Goal: Navigation & Orientation: Find specific page/section

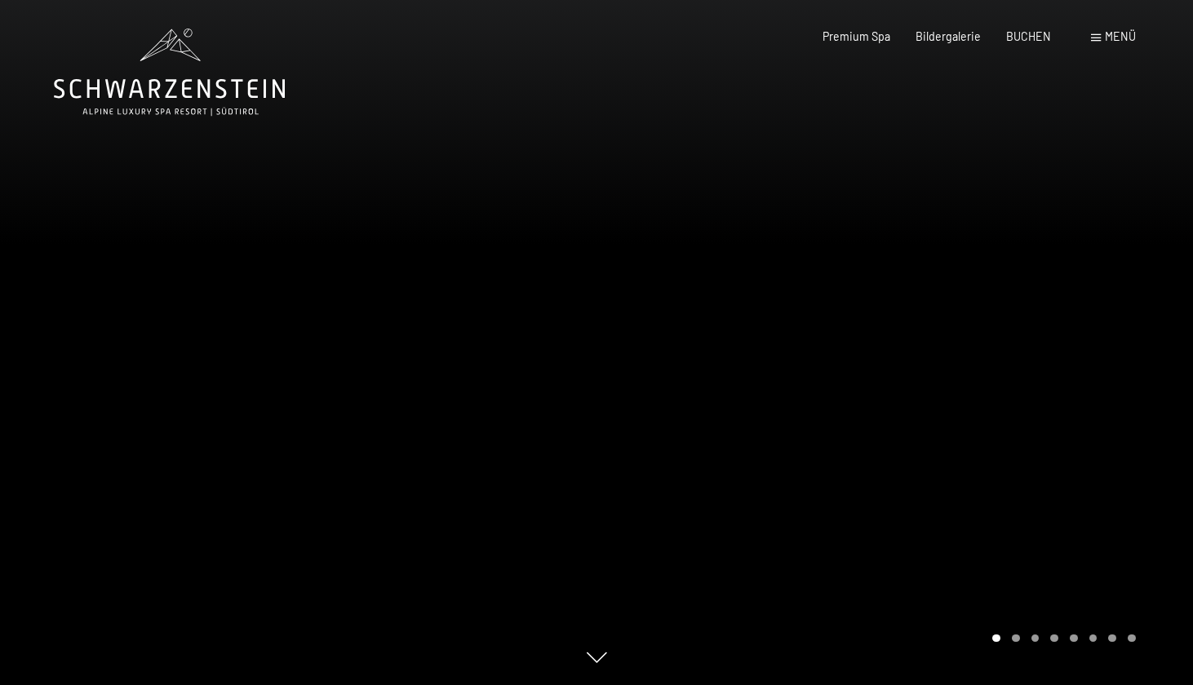
click at [961, 514] on div at bounding box center [894, 342] width 596 height 685
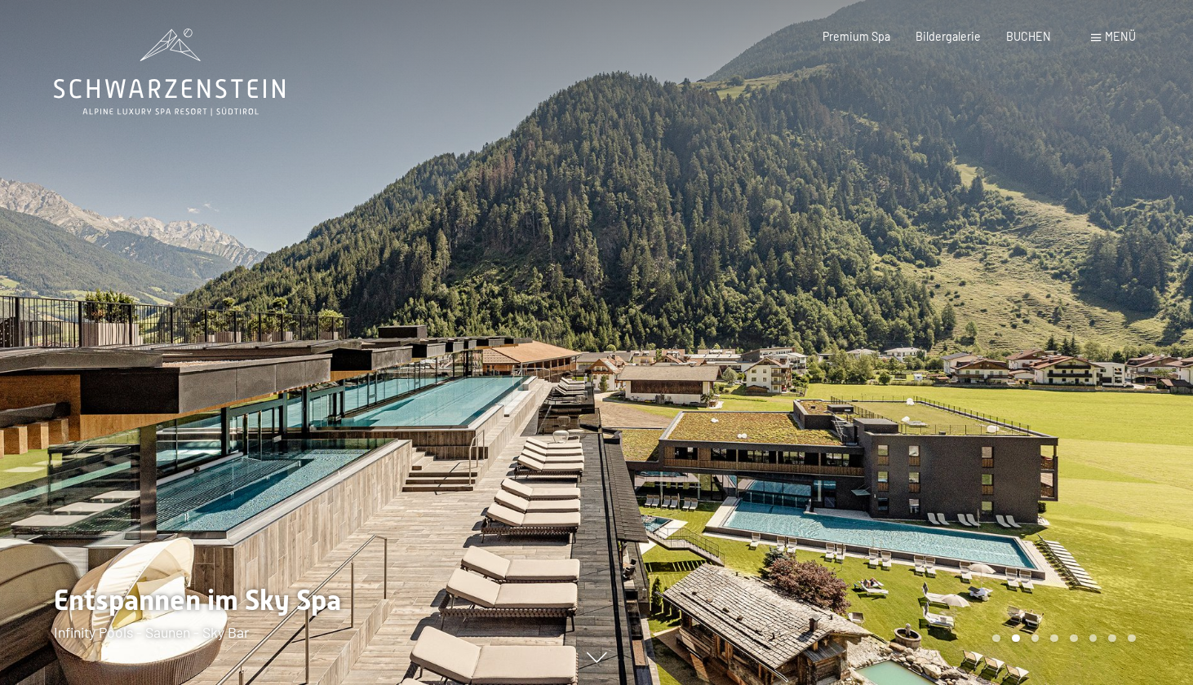
click at [961, 514] on div at bounding box center [894, 342] width 596 height 685
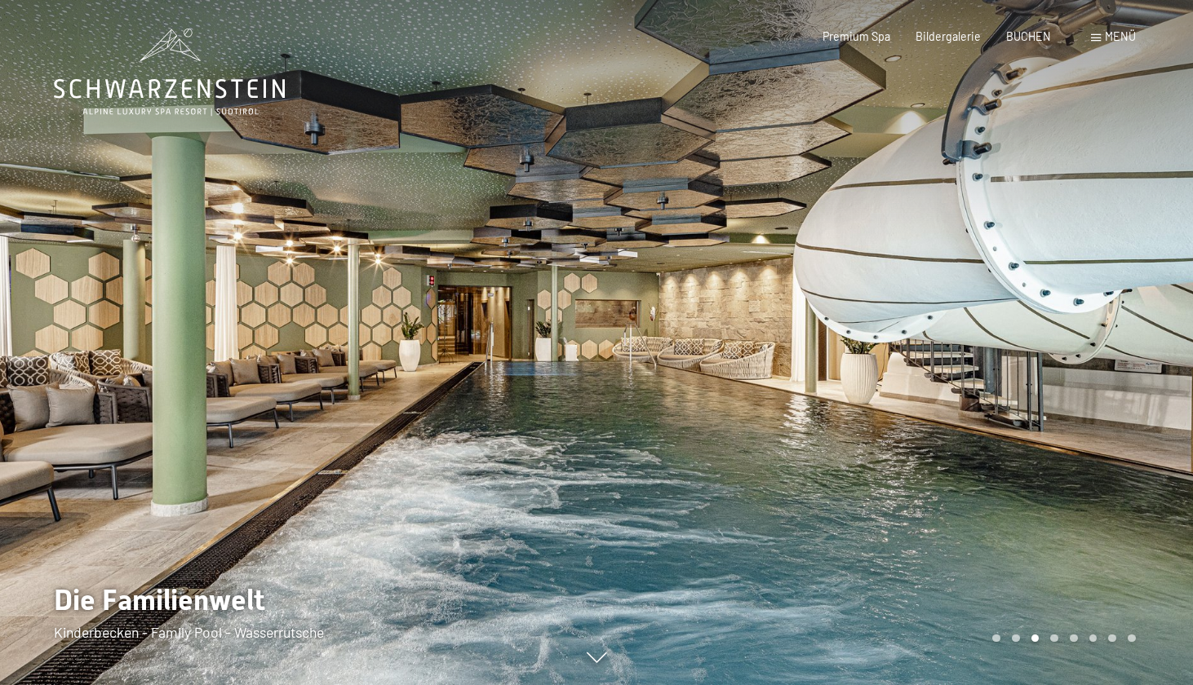
click at [961, 514] on div at bounding box center [894, 342] width 596 height 685
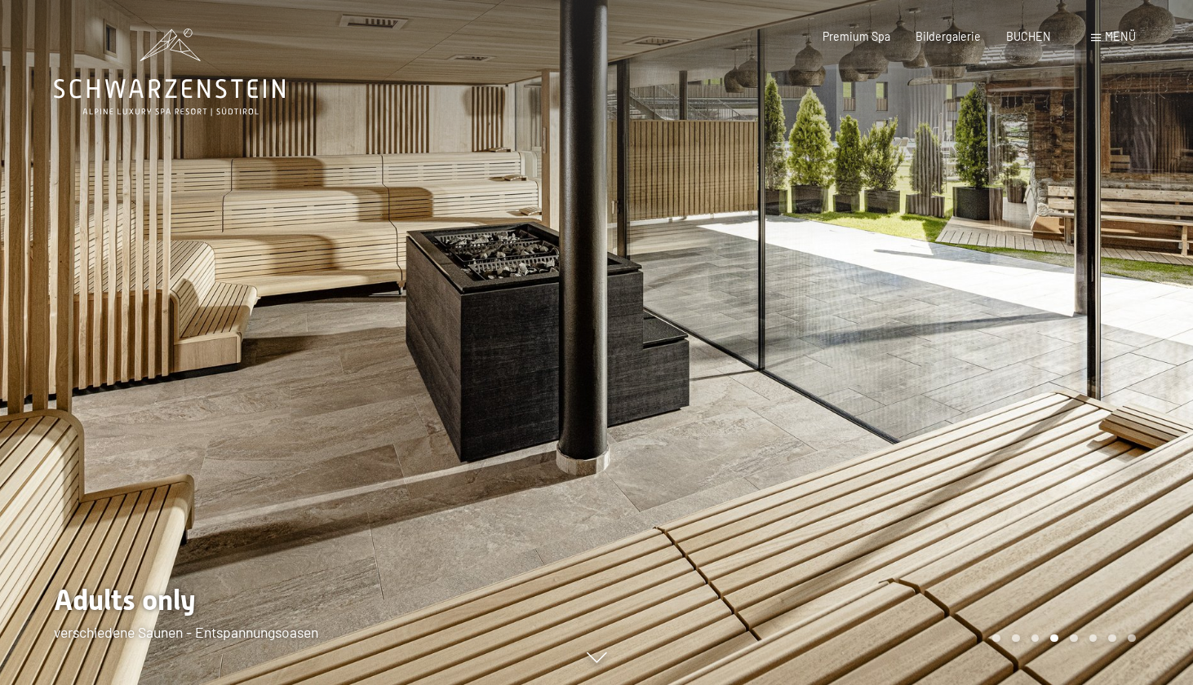
click at [961, 514] on div at bounding box center [894, 342] width 596 height 685
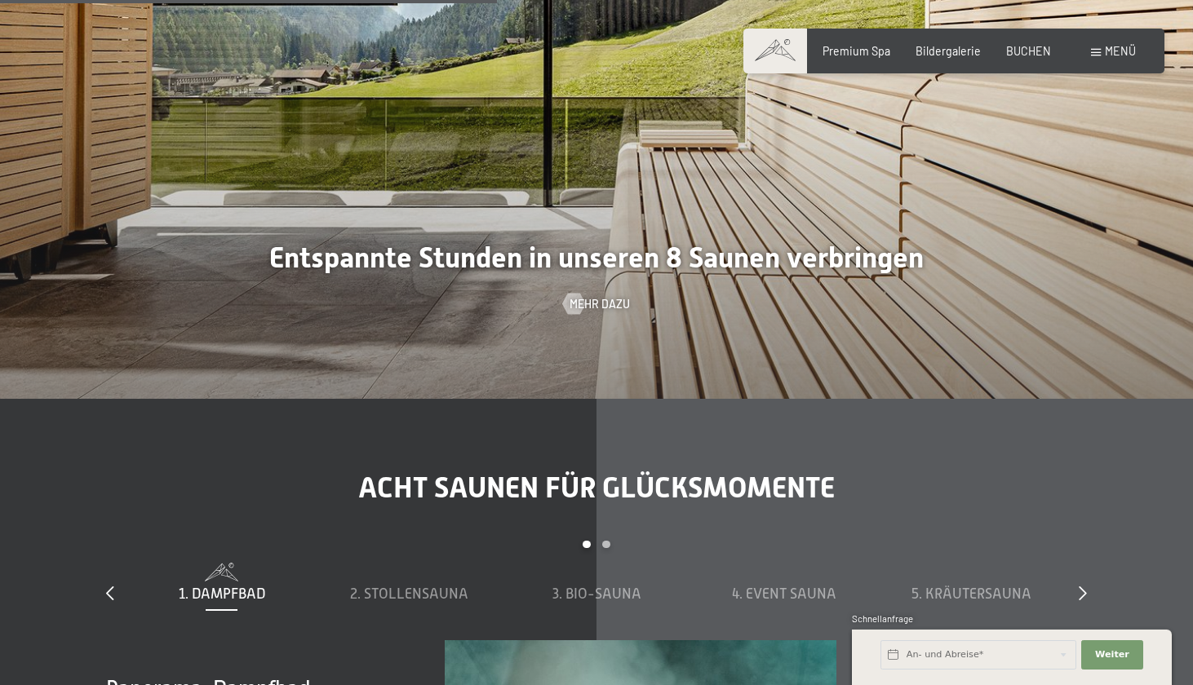
scroll to position [4305, 0]
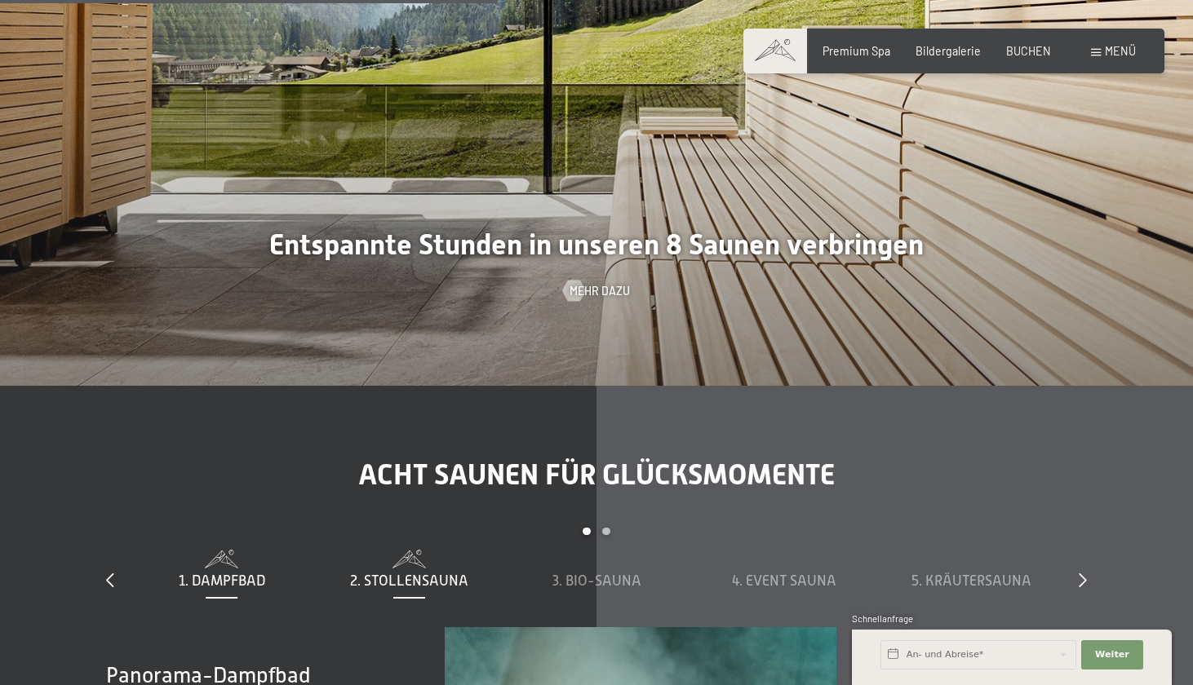
click at [446, 573] on span "2. Stollensauna" at bounding box center [409, 581] width 118 height 16
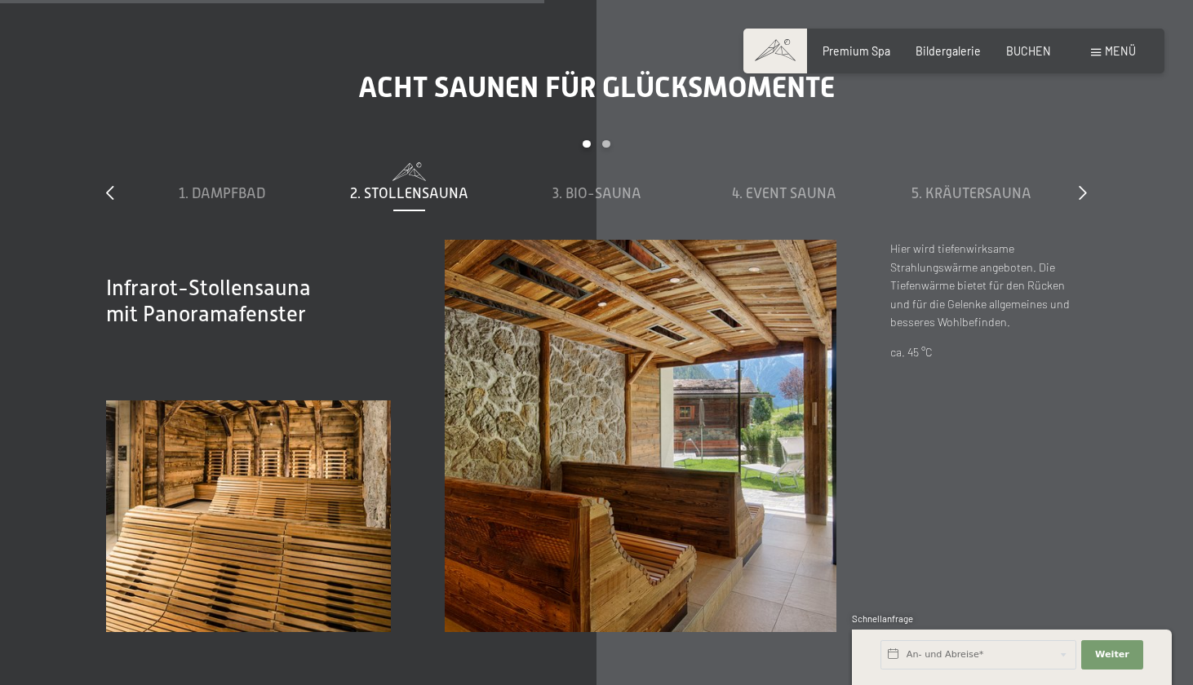
scroll to position [4710, 0]
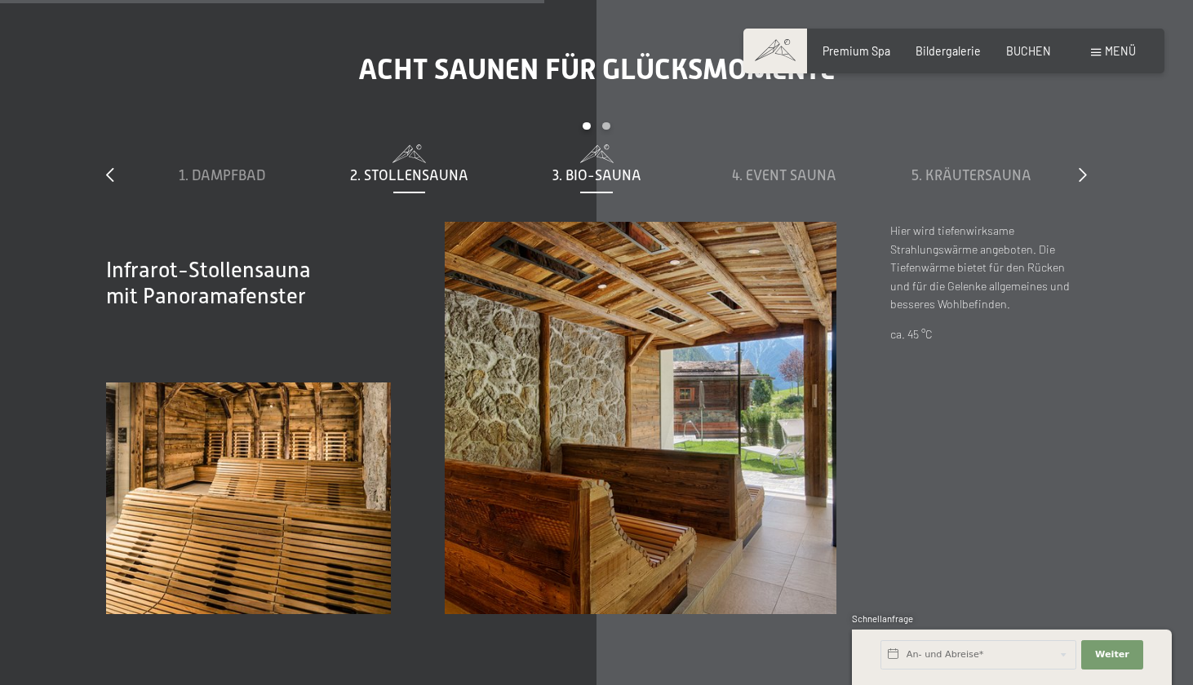
click at [593, 170] on span "3. Bio-Sauna" at bounding box center [596, 175] width 89 height 16
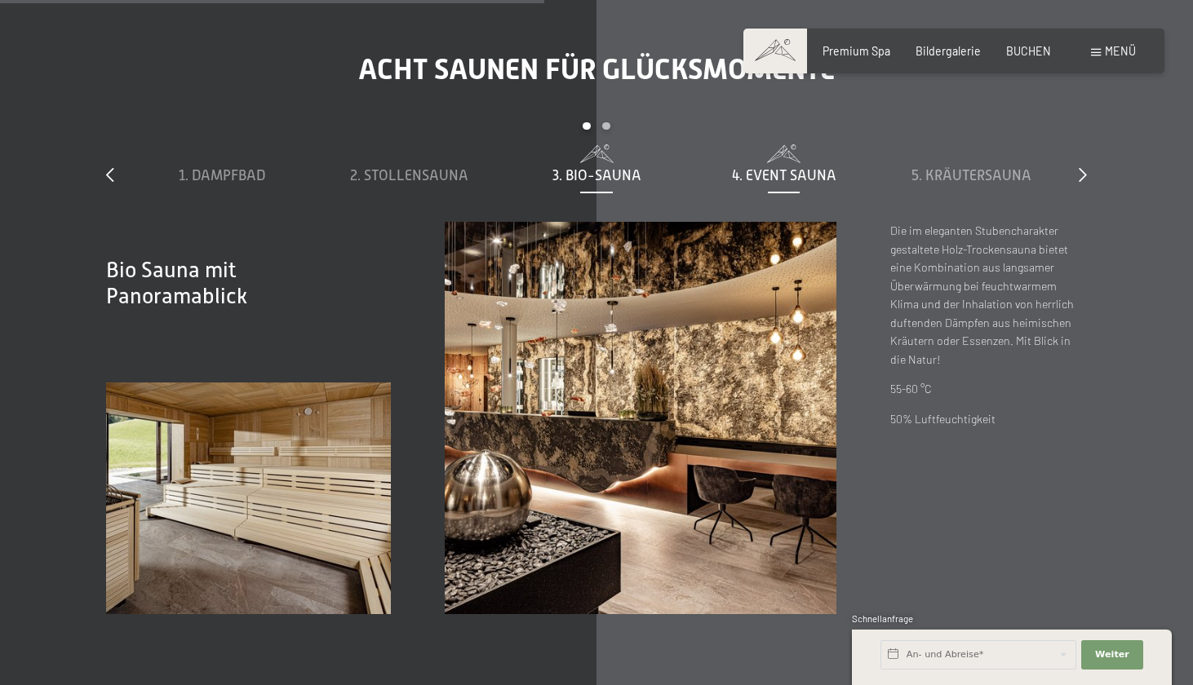
click at [789, 175] on span "4. Event Sauna" at bounding box center [784, 175] width 104 height 16
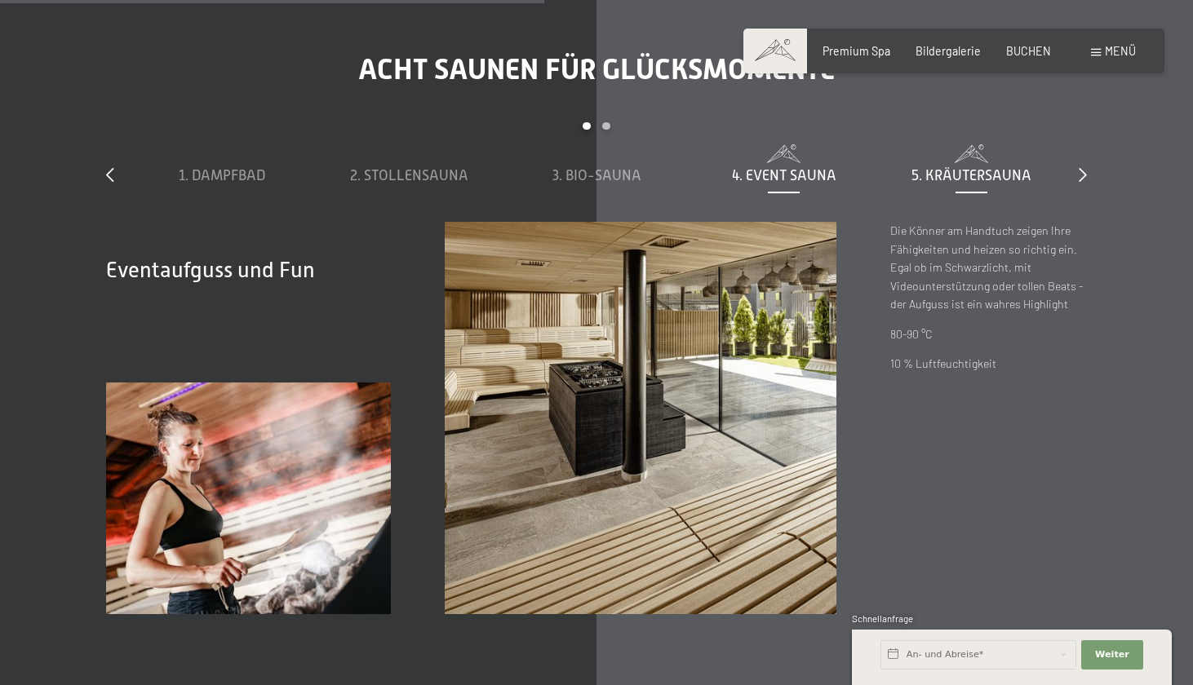
click at [965, 166] on div "5. Kräutersauna" at bounding box center [970, 176] width 173 height 20
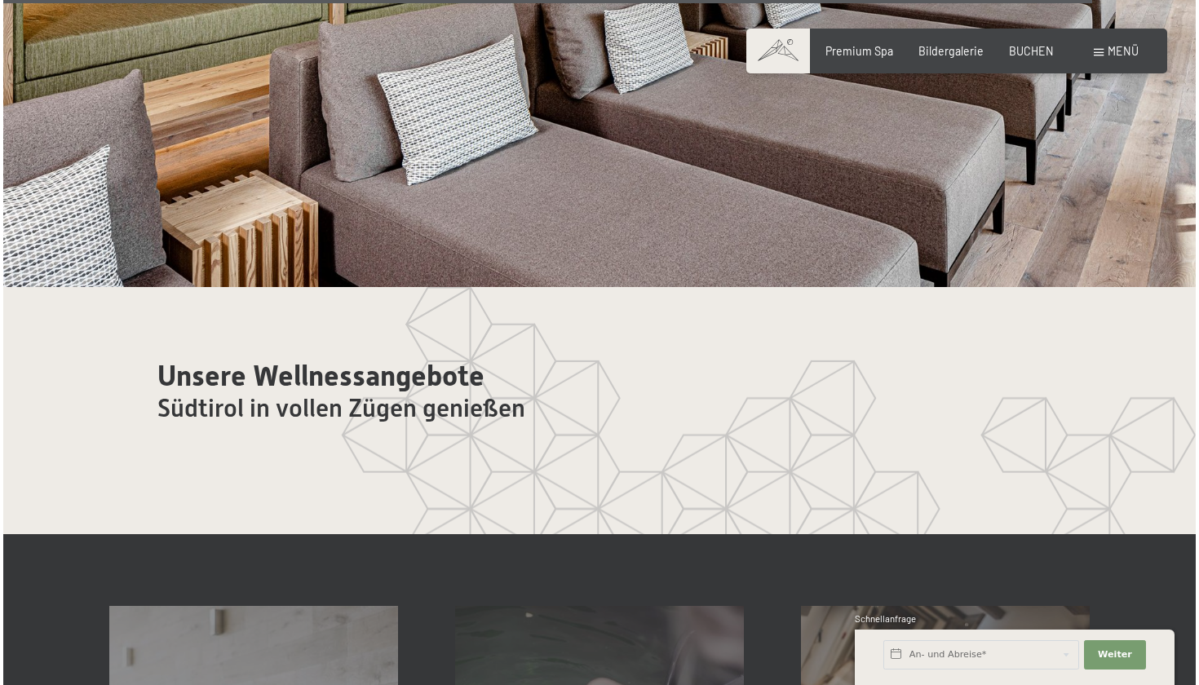
scroll to position [8133, 0]
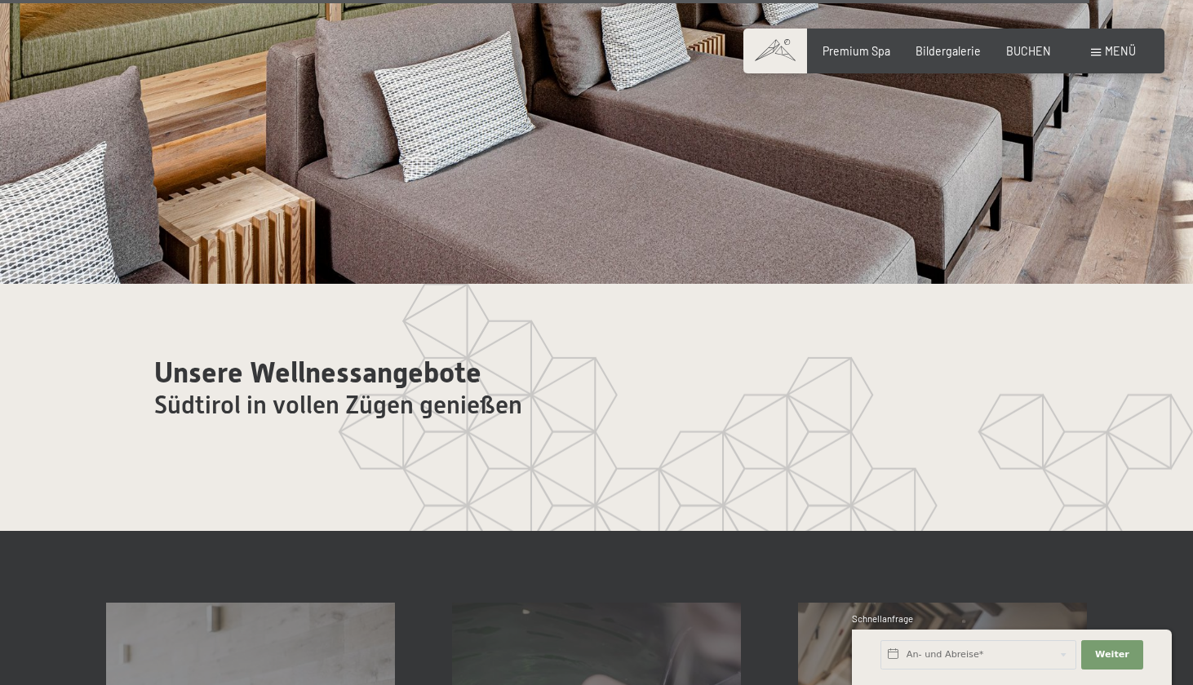
click at [1122, 55] on span "Menü" at bounding box center [1120, 51] width 31 height 14
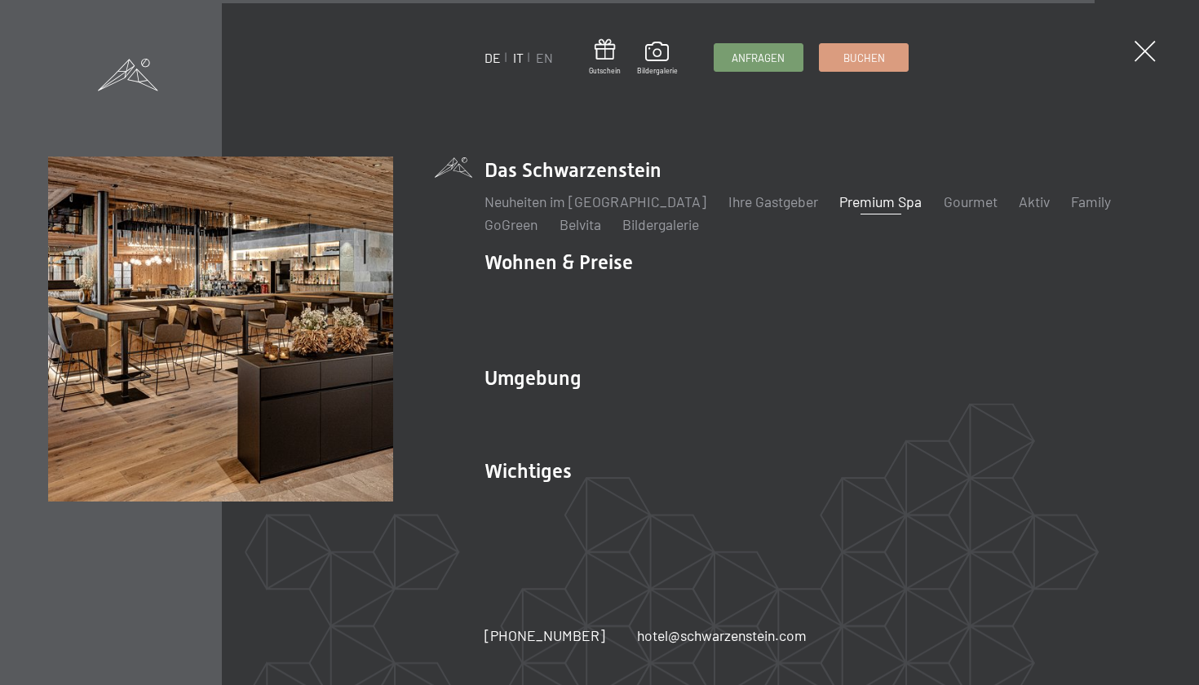
click at [517, 59] on link "IT" at bounding box center [518, 57] width 11 height 15
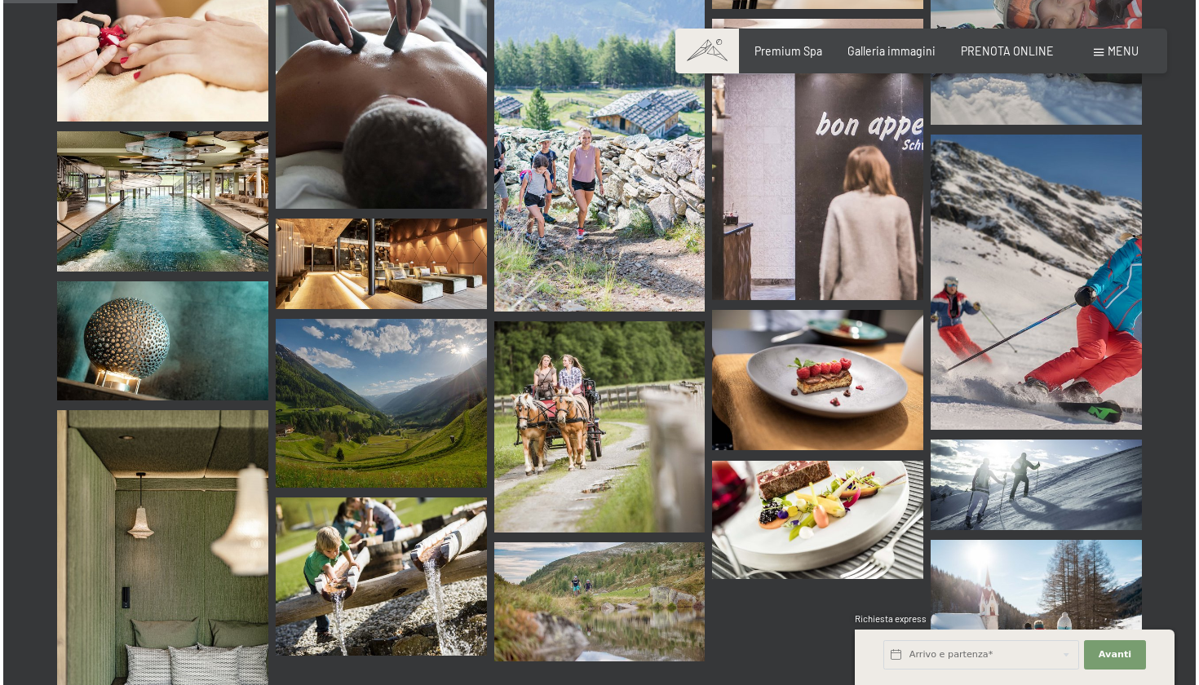
scroll to position [1317, 0]
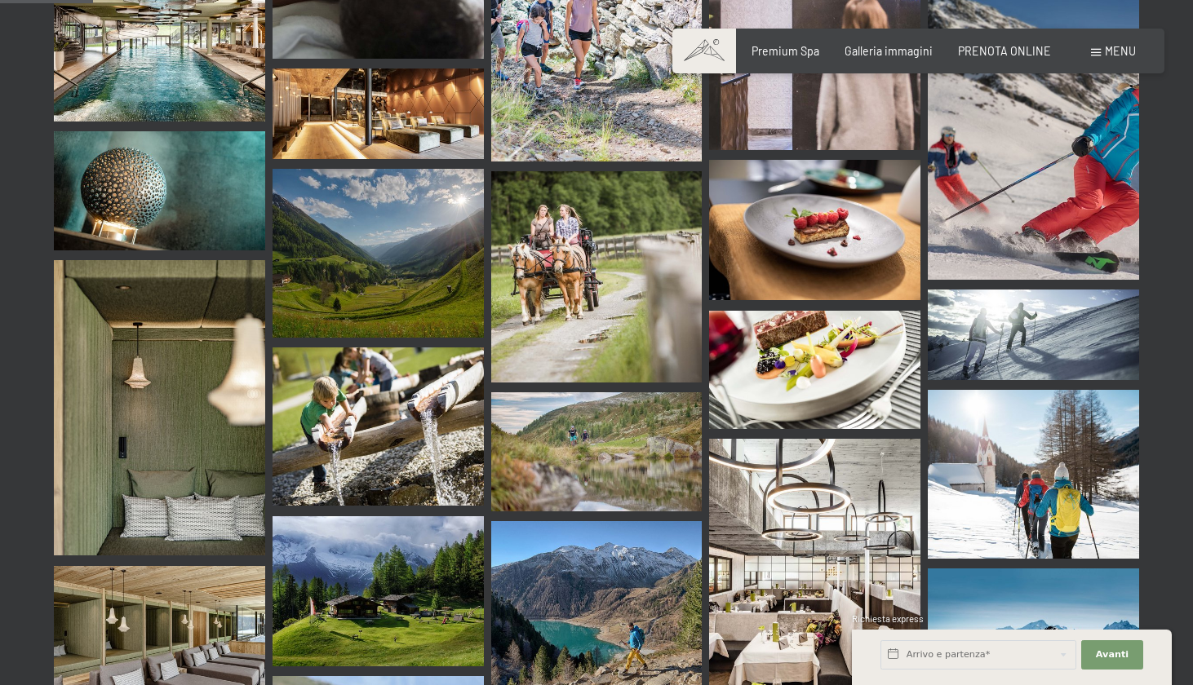
click at [1135, 50] on div "Prenotazione Richiesta Premium Spa Galleria immagini PRENOTA ONLINE Menu DE IT …" at bounding box center [918, 51] width 434 height 16
click at [1131, 45] on span "Menu" at bounding box center [1120, 51] width 31 height 14
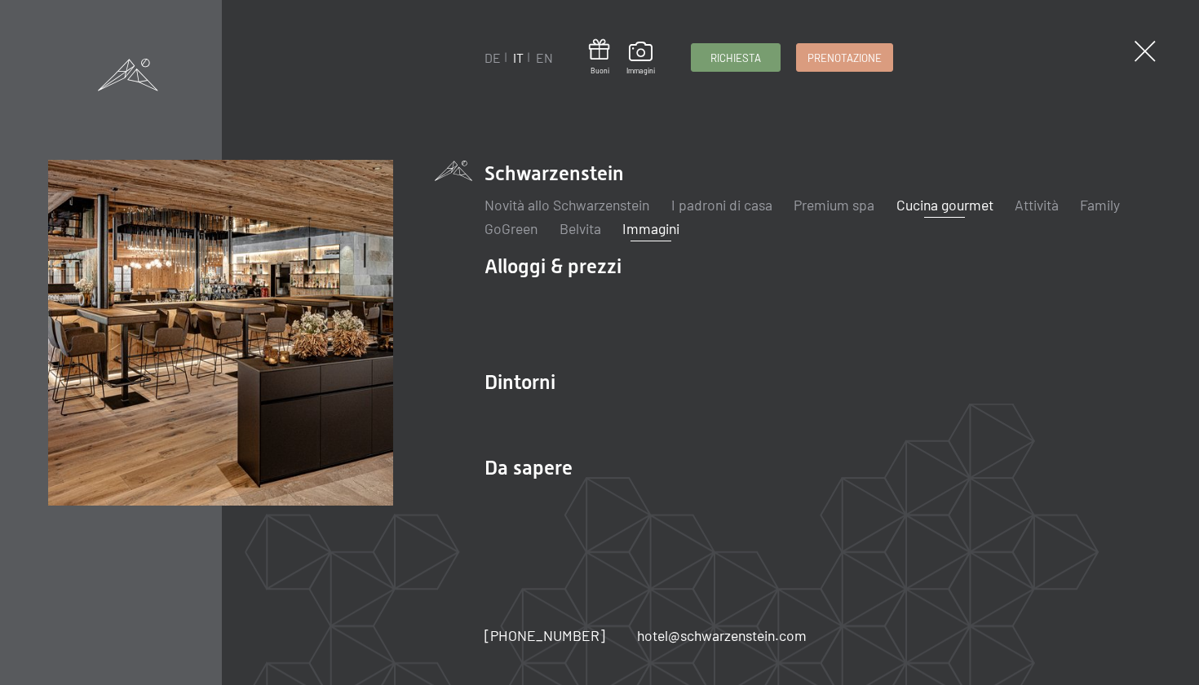
click at [919, 213] on link "Cucina gourmet" at bounding box center [945, 205] width 97 height 18
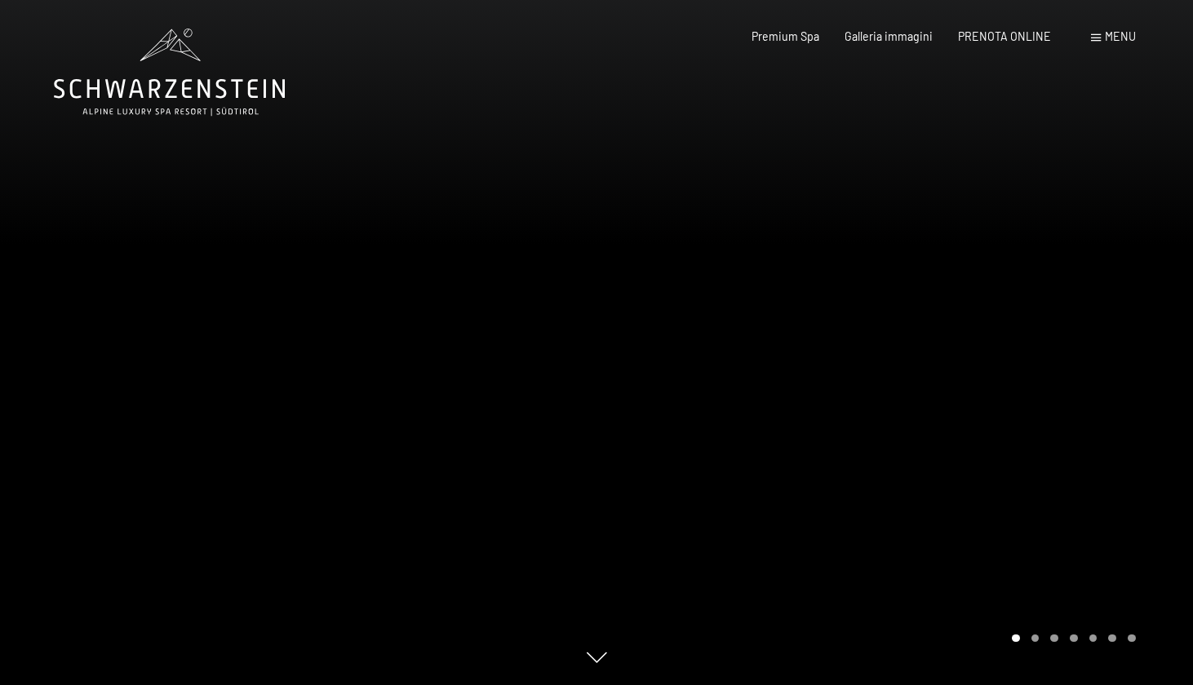
click at [1136, 330] on div at bounding box center [894, 342] width 596 height 685
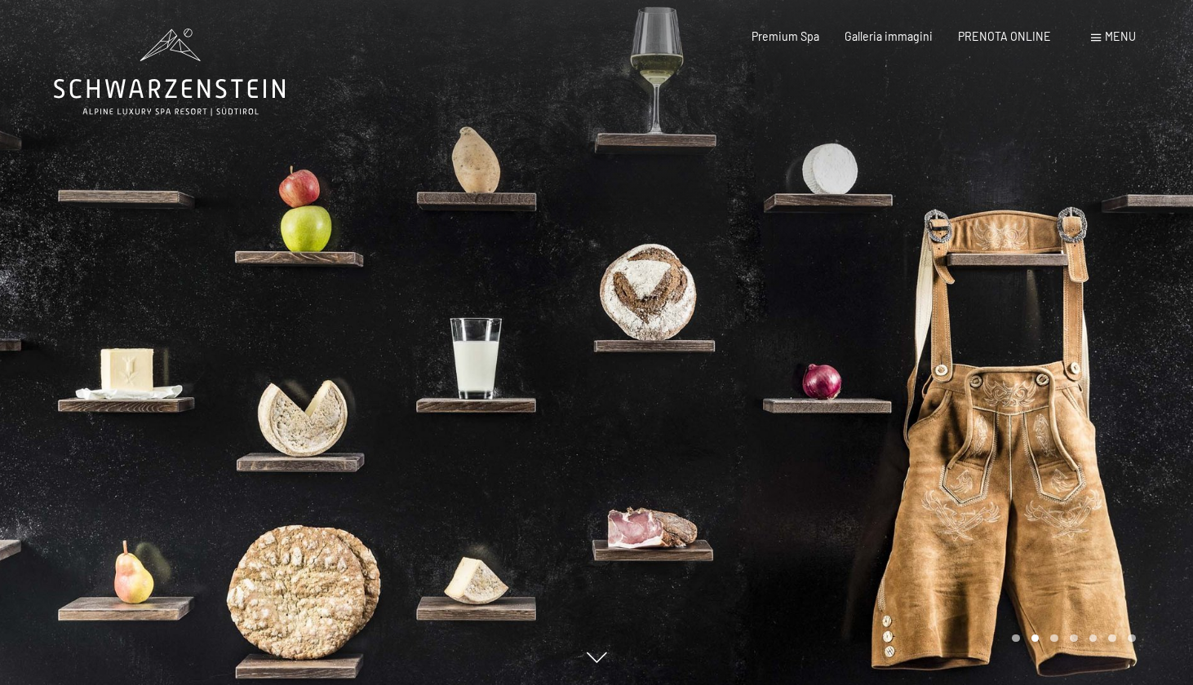
click at [1108, 348] on div at bounding box center [894, 342] width 596 height 685
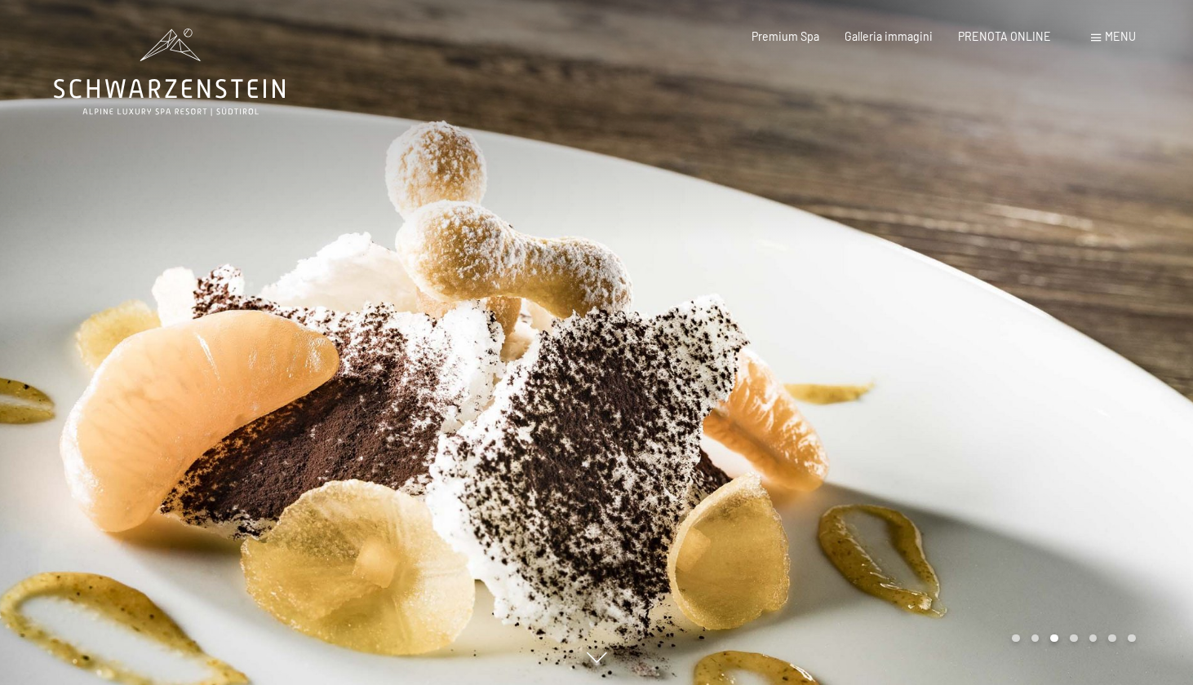
click at [1108, 348] on div at bounding box center [894, 342] width 596 height 685
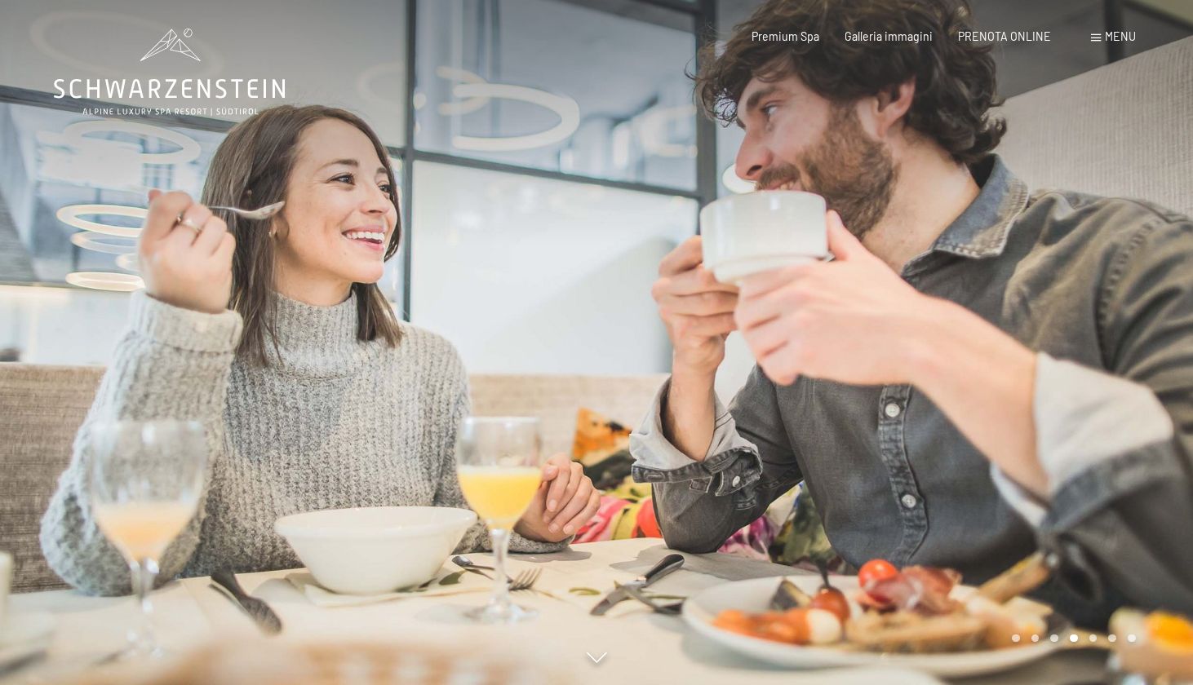
click at [1108, 348] on div at bounding box center [894, 342] width 596 height 685
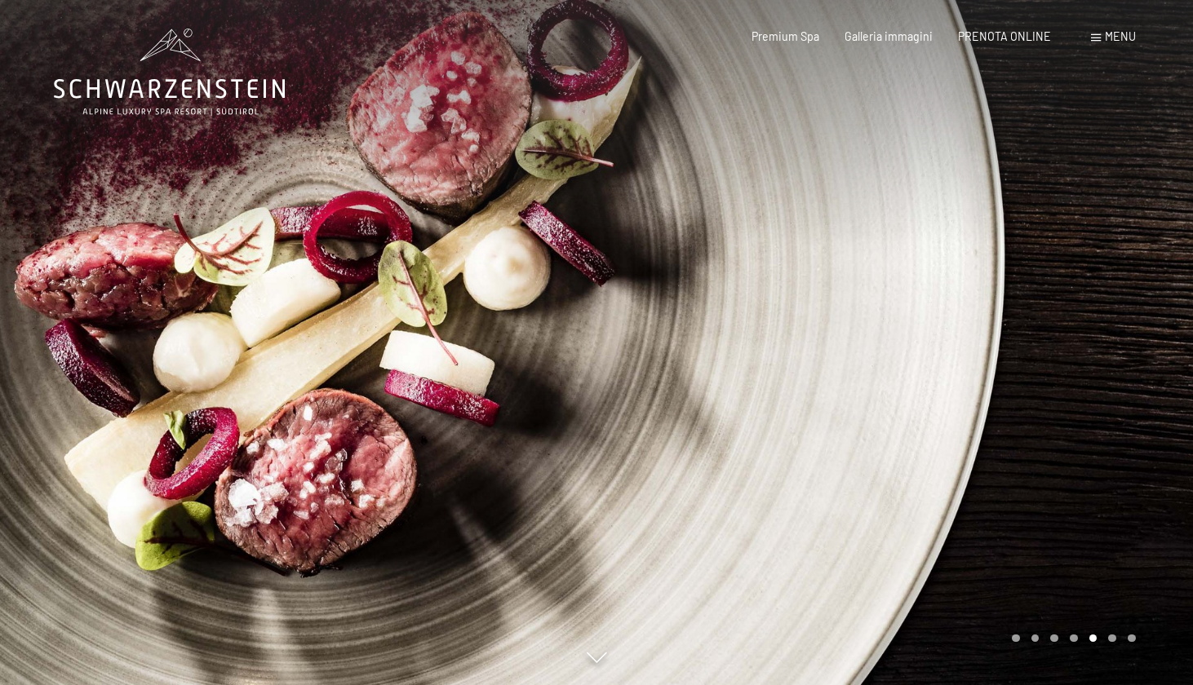
click at [1108, 347] on div at bounding box center [894, 342] width 596 height 685
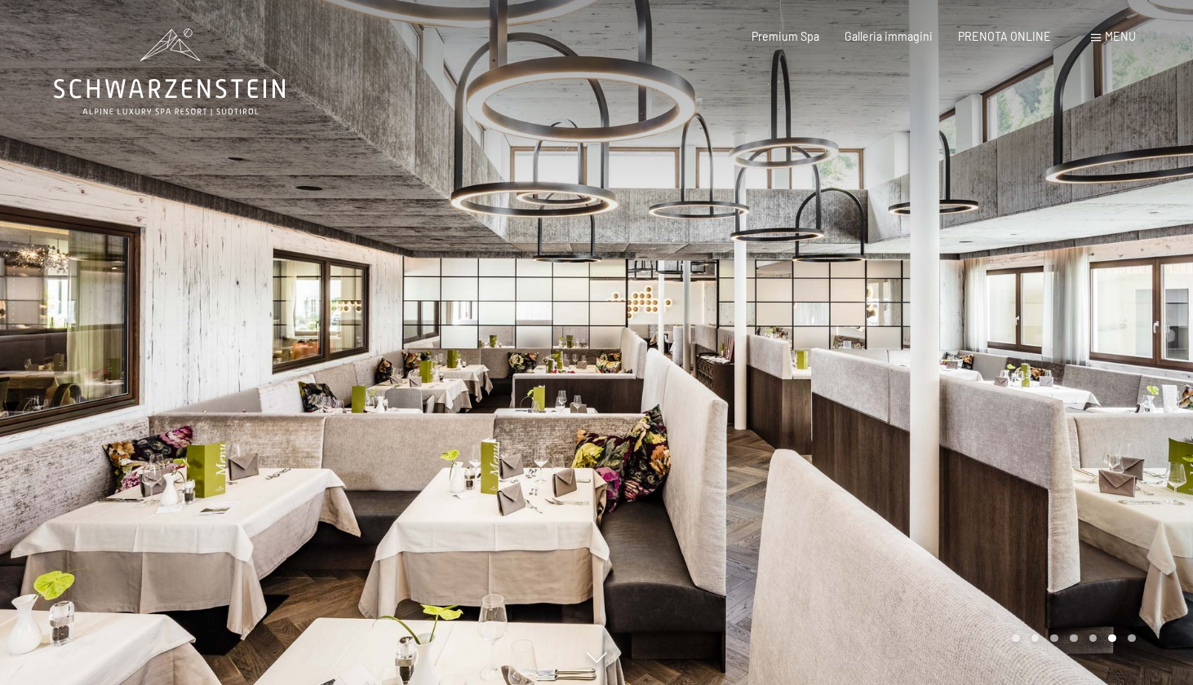
click at [1108, 347] on div at bounding box center [894, 342] width 596 height 685
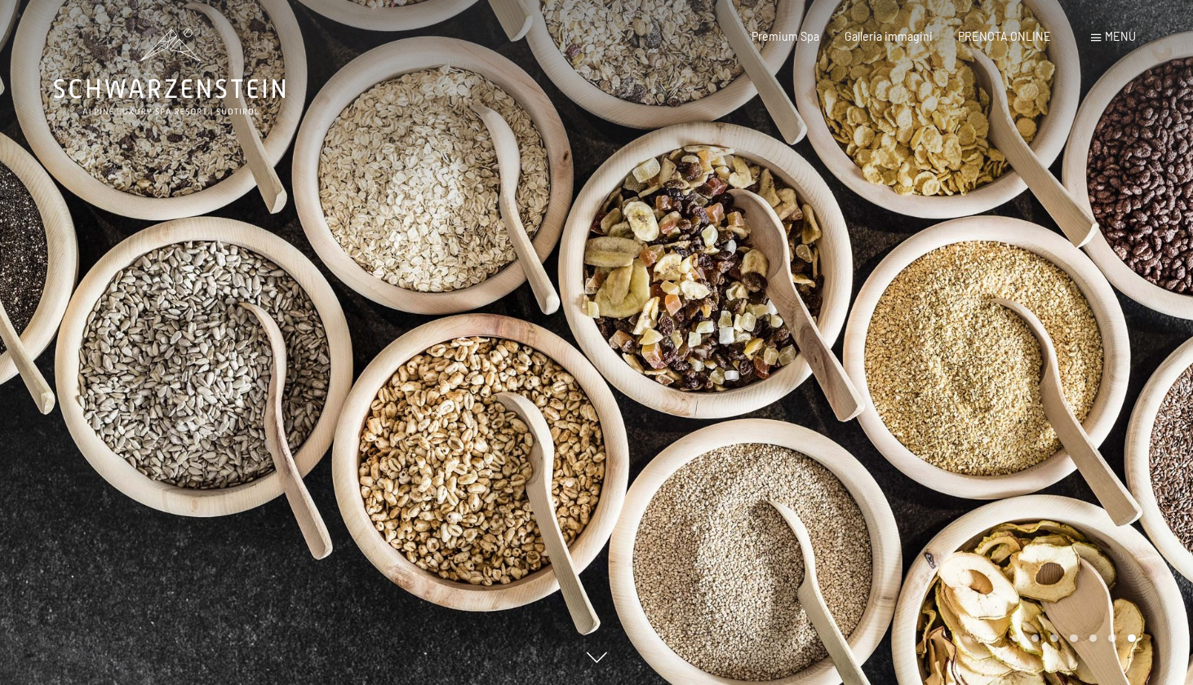
click at [1108, 347] on div at bounding box center [894, 342] width 596 height 685
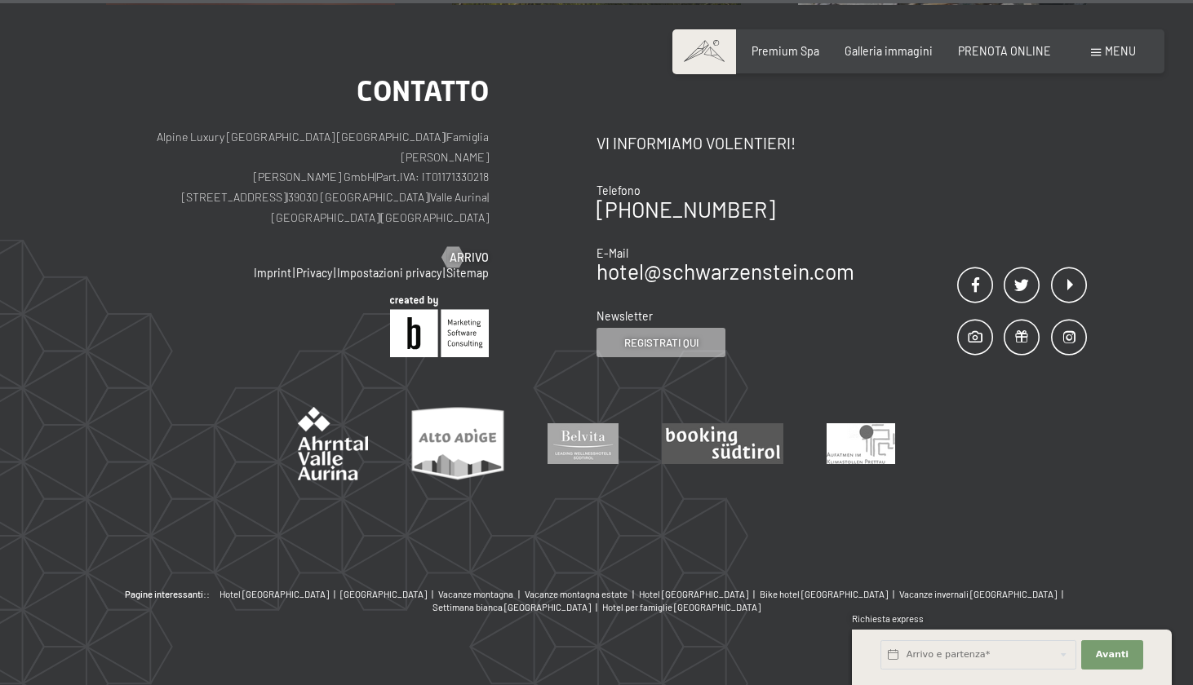
scroll to position [4360, 0]
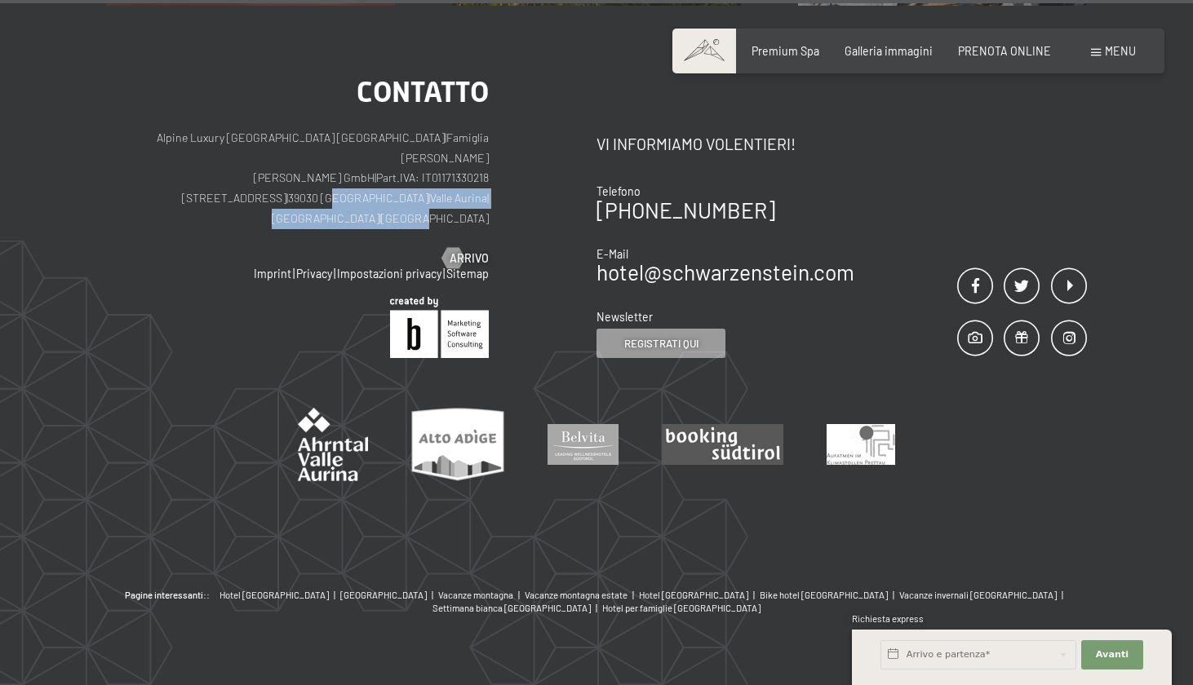
drag, startPoint x: 494, startPoint y: 175, endPoint x: 309, endPoint y: 173, distance: 184.4
click at [309, 173] on div "Contatto Alpine Luxury SPA Resort SCHWARZENSTEIN | Famiglia Zimmerhofer Otmar Z…" at bounding box center [351, 217] width 490 height 280
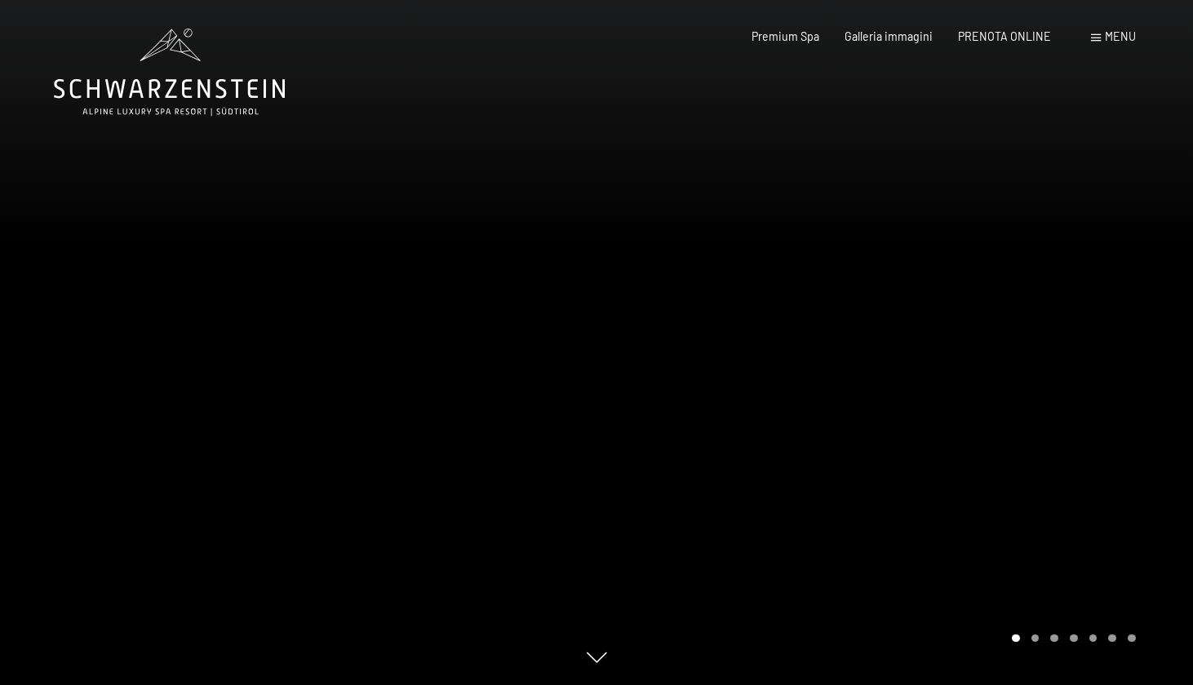
scroll to position [0, 0]
